Goal: Information Seeking & Learning: Browse casually

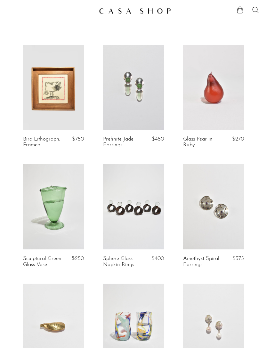
click at [45, 97] on link at bounding box center [53, 87] width 61 height 85
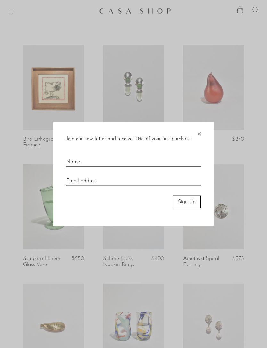
click at [11, 222] on div at bounding box center [133, 174] width 267 height 348
click at [16, 234] on div at bounding box center [133, 174] width 267 height 348
click at [200, 131] on span "×" at bounding box center [199, 132] width 6 height 20
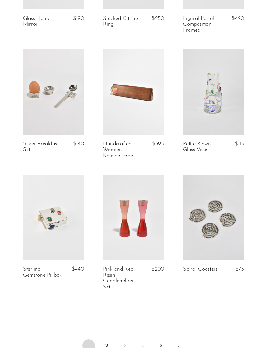
scroll to position [1206, 0]
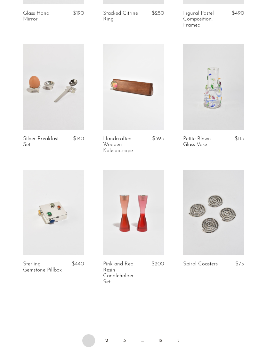
click at [178, 339] on icon "Next" at bounding box center [179, 340] width 2 height 3
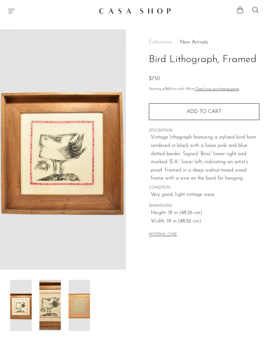
click at [60, 306] on img at bounding box center [49, 305] width 21 height 51
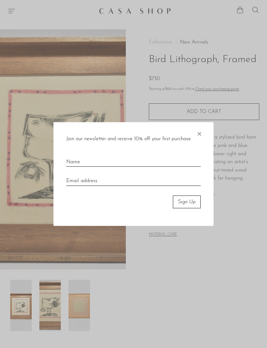
click at [233, 283] on div at bounding box center [133, 174] width 267 height 348
click at [201, 136] on span "×" at bounding box center [199, 132] width 6 height 20
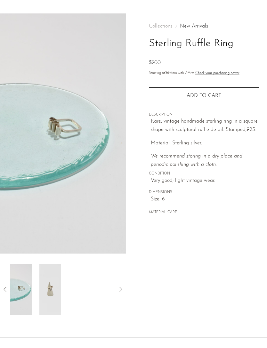
scroll to position [18, 0]
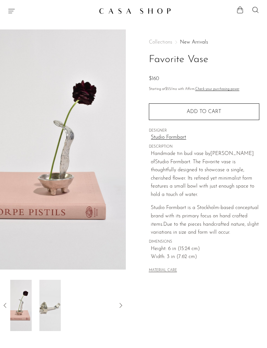
click at [64, 306] on div at bounding box center [62, 305] width 105 height 51
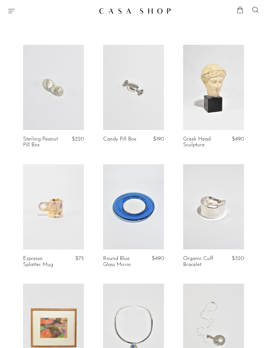
click at [138, 207] on link at bounding box center [133, 206] width 61 height 85
click at [224, 228] on link at bounding box center [213, 206] width 61 height 85
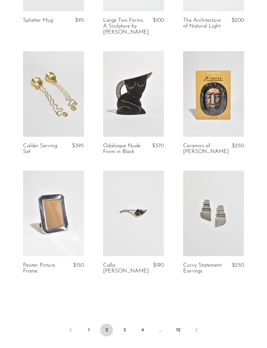
scroll to position [1243, 0]
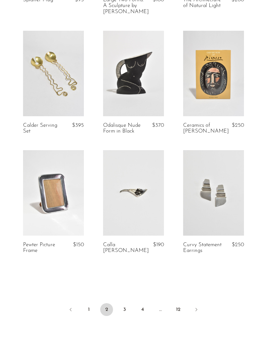
click at [197, 314] on link "Next" at bounding box center [196, 310] width 13 height 14
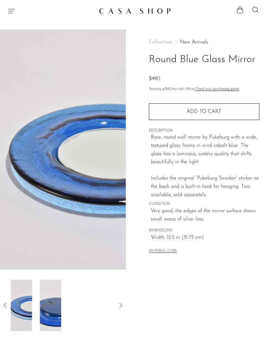
click at [61, 313] on div at bounding box center [62, 305] width 105 height 51
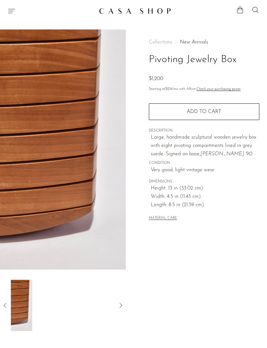
click at [57, 309] on div at bounding box center [62, 305] width 105 height 51
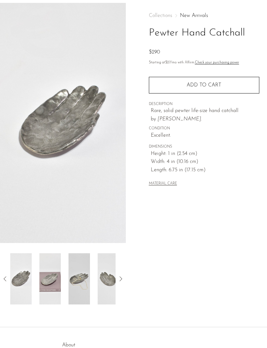
scroll to position [71, 0]
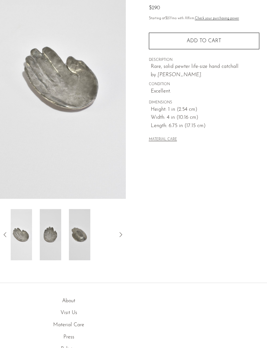
click at [61, 244] on div at bounding box center [62, 234] width 105 height 51
click at [64, 246] on div at bounding box center [62, 234] width 105 height 51
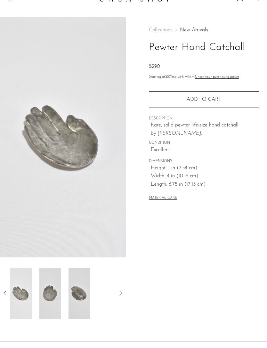
scroll to position [0, 0]
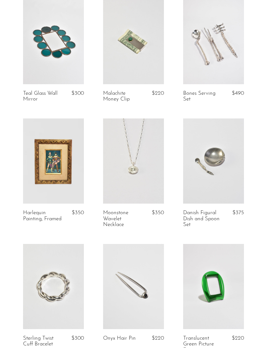
scroll to position [46, 0]
click at [35, 277] on link at bounding box center [53, 285] width 61 height 85
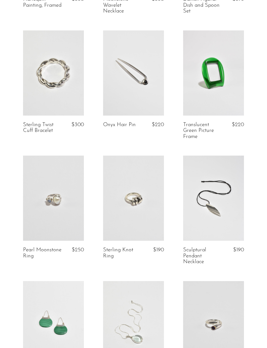
scroll to position [260, 0]
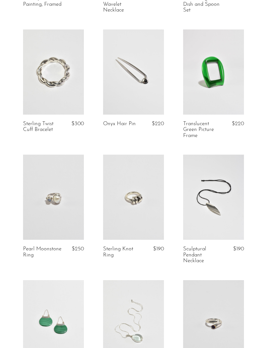
click at [148, 210] on link at bounding box center [133, 197] width 61 height 85
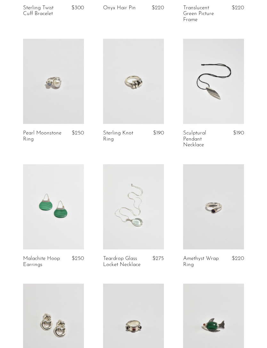
scroll to position [383, 0]
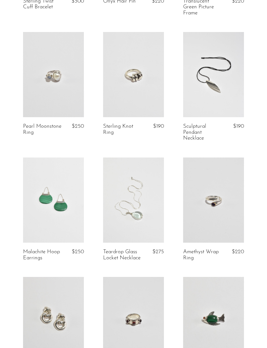
click at [225, 196] on link at bounding box center [213, 199] width 61 height 85
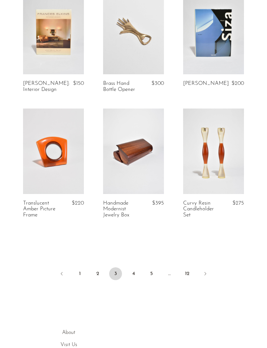
scroll to position [1317, 0]
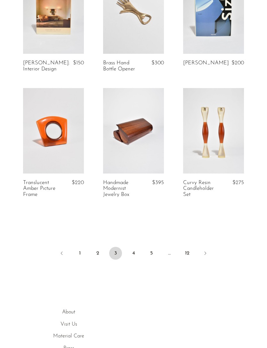
click at [205, 250] on icon "Next" at bounding box center [205, 252] width 5 height 5
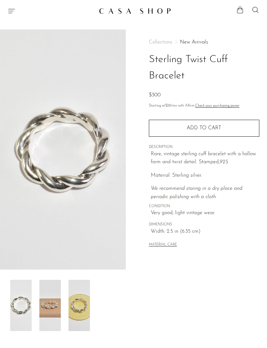
click at [43, 298] on img at bounding box center [49, 305] width 21 height 51
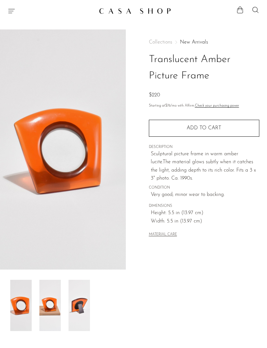
click at [54, 307] on img at bounding box center [49, 305] width 21 height 51
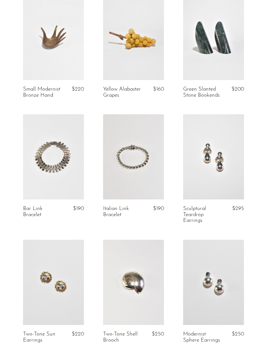
scroll to position [301, 0]
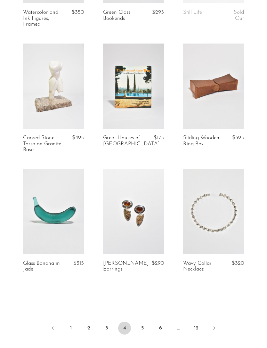
scroll to position [1272, 0]
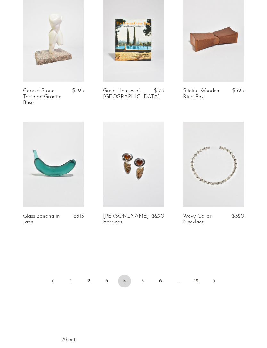
click at [212, 279] on link "Next" at bounding box center [214, 281] width 13 height 14
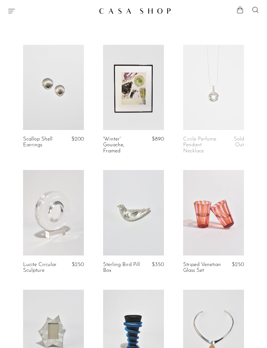
click at [38, 93] on link at bounding box center [53, 87] width 61 height 85
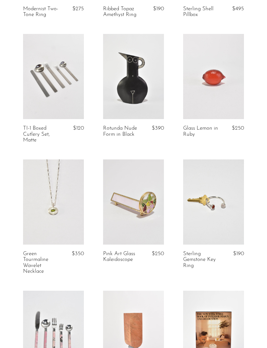
scroll to position [858, 0]
click at [208, 246] on article "Sterling Gemstone Key Ring $190" at bounding box center [213, 224] width 80 height 131
click at [227, 211] on link at bounding box center [213, 201] width 61 height 85
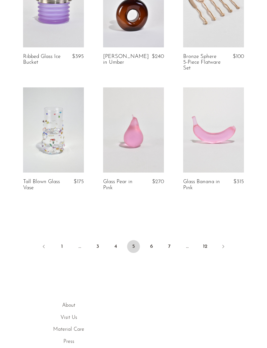
scroll to position [1319, 0]
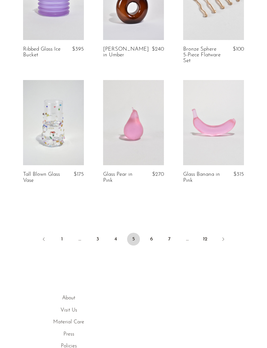
click at [222, 237] on icon "Next" at bounding box center [222, 238] width 5 height 5
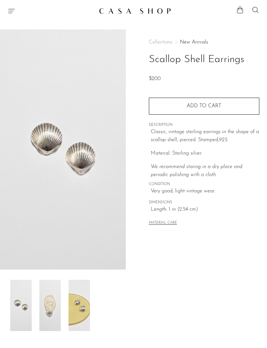
click at [47, 304] on img at bounding box center [49, 305] width 21 height 51
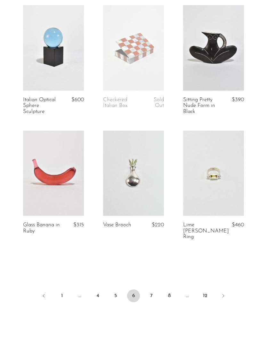
scroll to position [1272, 0]
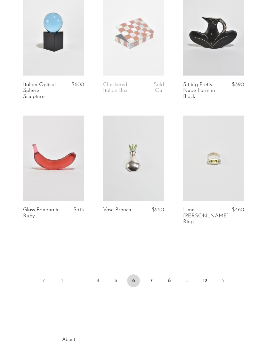
click at [224, 278] on icon "Next" at bounding box center [222, 280] width 5 height 5
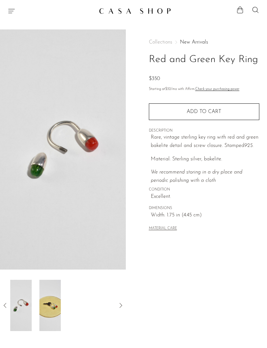
click at [39, 301] on img at bounding box center [49, 305] width 21 height 51
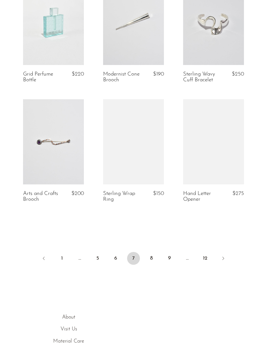
scroll to position [1320, 0]
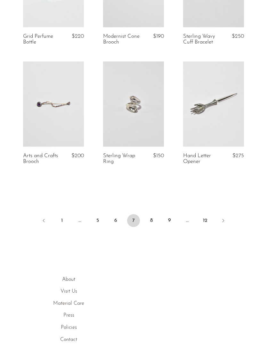
click at [222, 218] on icon "Next" at bounding box center [222, 220] width 5 height 5
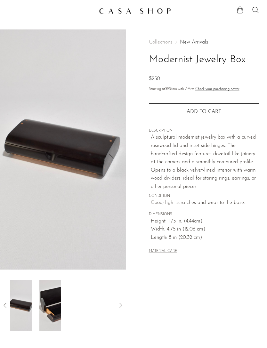
click at [227, 10] on div at bounding box center [216, 11] width 86 height 10
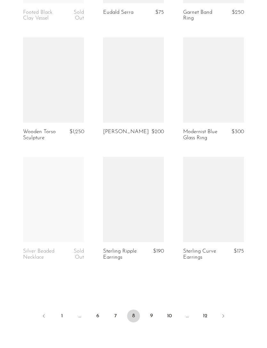
scroll to position [1257, 0]
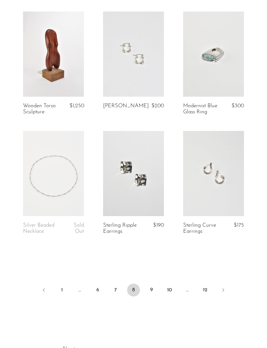
click at [219, 286] on link "Next" at bounding box center [223, 290] width 13 height 14
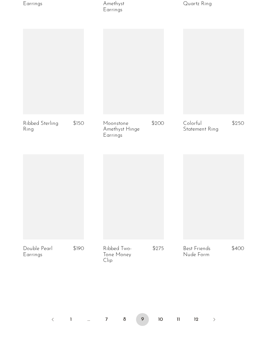
scroll to position [1234, 0]
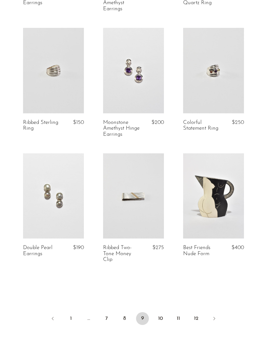
click at [214, 312] on link "Next" at bounding box center [214, 319] width 13 height 14
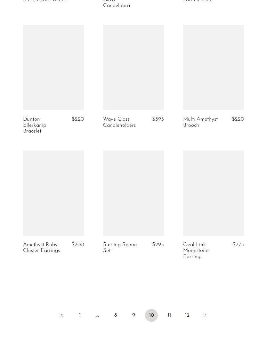
scroll to position [1237, 0]
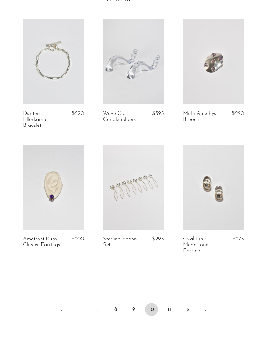
click at [206, 307] on icon "Next" at bounding box center [205, 309] width 5 height 5
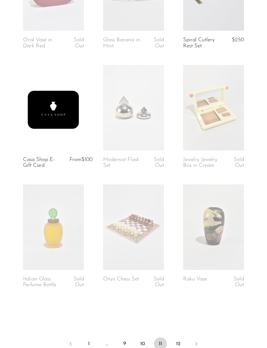
scroll to position [1210, 0]
click at [178, 342] on link "12" at bounding box center [178, 343] width 13 height 13
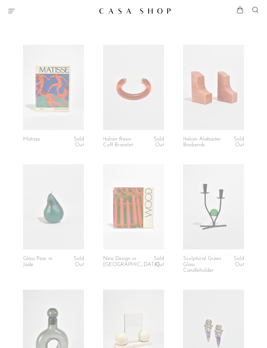
click at [13, 9] on icon "Menu" at bounding box center [11, 11] width 6 height 4
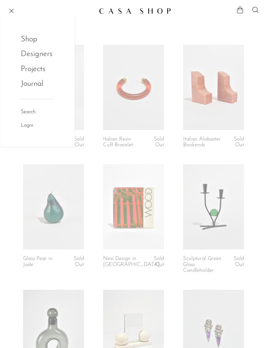
click at [28, 41] on link "Shop" at bounding box center [33, 39] width 25 height 12
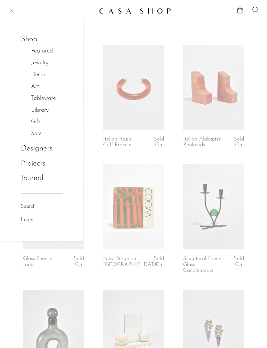
click at [35, 132] on link "Sale" at bounding box center [39, 133] width 17 height 9
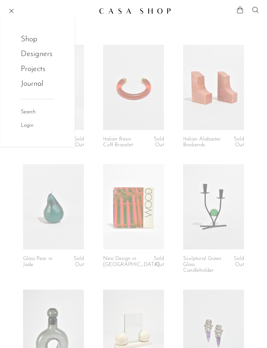
click at [27, 40] on link "Shop" at bounding box center [33, 39] width 25 height 12
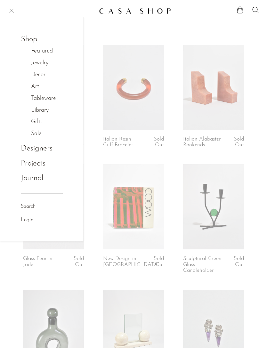
click at [35, 134] on link "Sale" at bounding box center [39, 133] width 17 height 9
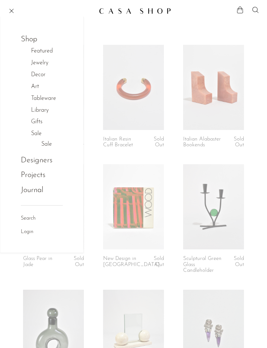
click at [46, 145] on link "Sale" at bounding box center [46, 144] width 11 height 9
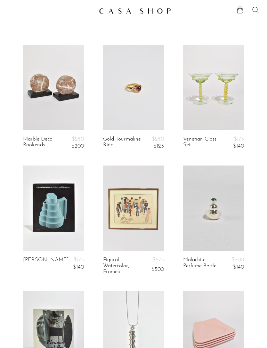
click at [122, 85] on link at bounding box center [133, 87] width 61 height 85
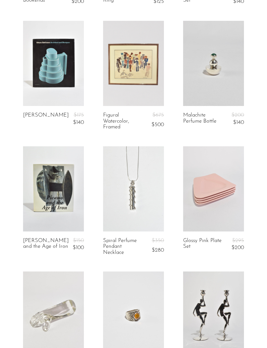
scroll to position [145, 0]
click at [119, 74] on link at bounding box center [133, 62] width 61 height 85
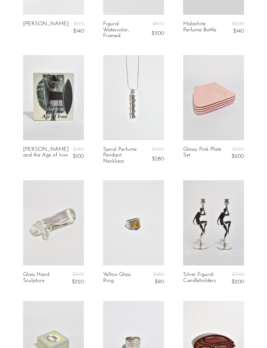
scroll to position [237, 0]
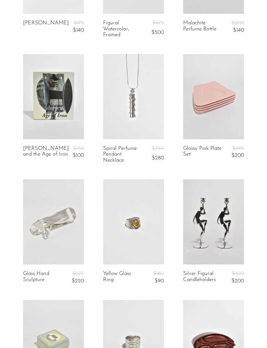
click at [127, 211] on link at bounding box center [133, 221] width 61 height 85
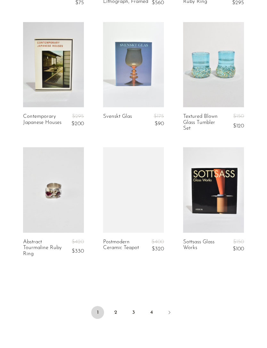
scroll to position [1270, 0]
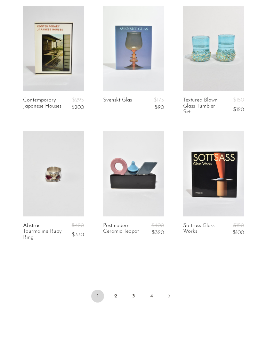
click at [170, 296] on icon "Next" at bounding box center [169, 295] width 5 height 5
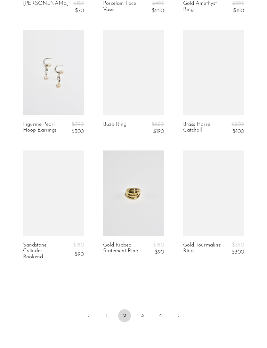
scroll to position [1260, 0]
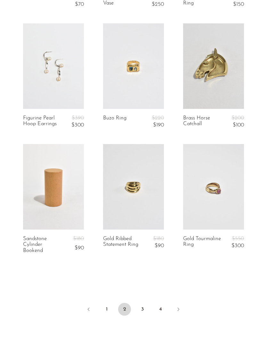
click at [181, 307] on link "Next" at bounding box center [178, 310] width 13 height 14
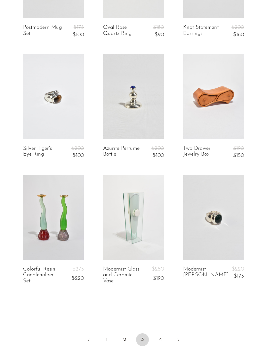
scroll to position [1239, 0]
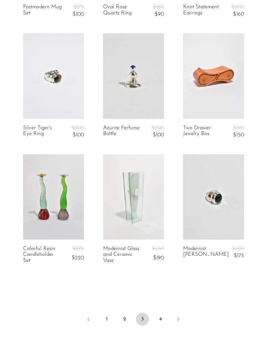
click at [157, 318] on link "4" at bounding box center [160, 319] width 13 height 13
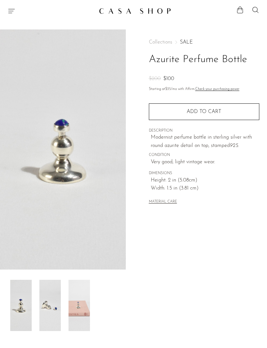
click at [43, 303] on img at bounding box center [49, 305] width 21 height 51
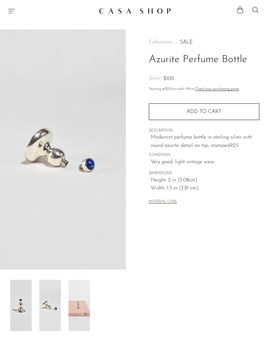
click at [68, 306] on img at bounding box center [78, 305] width 21 height 51
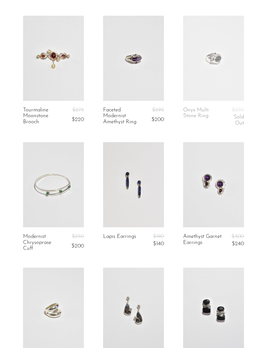
scroll to position [274, 0]
